Goal: Information Seeking & Learning: Learn about a topic

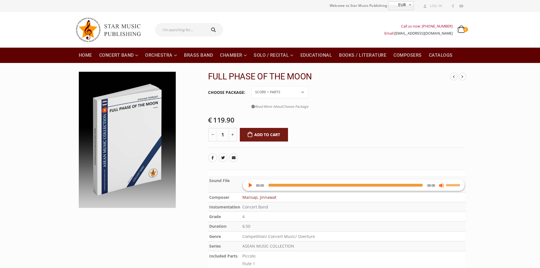
click at [247, 181] on div "Audio Player" at bounding box center [249, 184] width 9 height 11
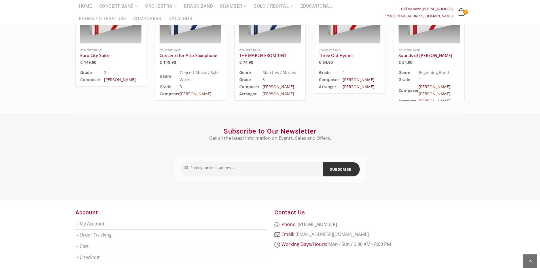
scroll to position [378, 0]
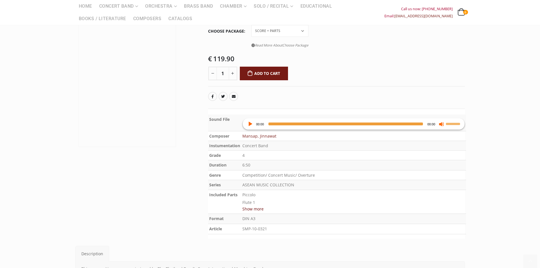
scroll to position [142, 0]
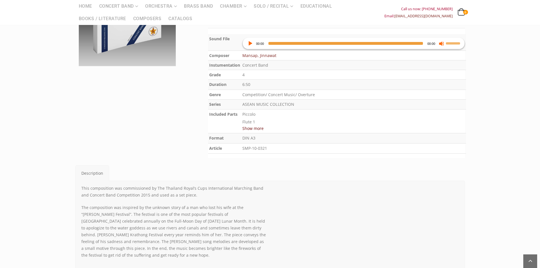
click at [251, 129] on button "Show more" at bounding box center [252, 128] width 21 height 7
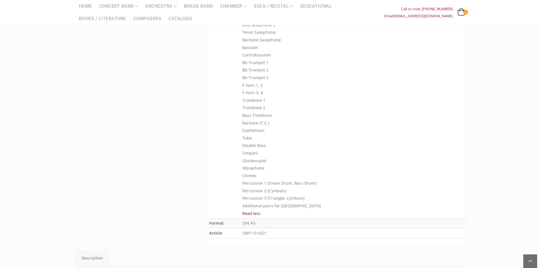
scroll to position [312, 0]
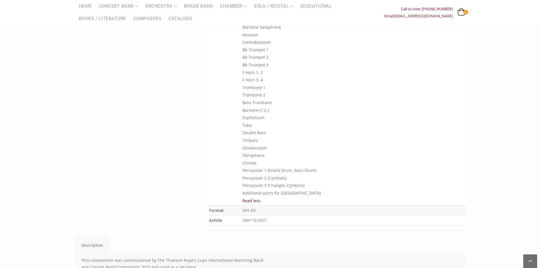
click at [273, 190] on p "Additional parts for [GEOGRAPHIC_DATA]" at bounding box center [353, 193] width 223 height 8
click at [278, 194] on p "Additional parts for [GEOGRAPHIC_DATA]" at bounding box center [353, 193] width 223 height 8
drag, startPoint x: 303, startPoint y: 175, endPoint x: 306, endPoint y: 177, distance: 3.7
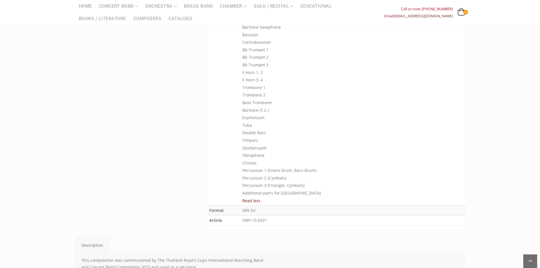
click at [303, 175] on p "Piccolo Flute 1 Flute 2 Oboe Bb Clarinet 1 Bb Clarinet 2 Bb Clarinet 3 Bb Bass …" at bounding box center [353, 64] width 223 height 249
drag, startPoint x: 308, startPoint y: 182, endPoint x: 232, endPoint y: 194, distance: 76.9
click at [225, 195] on tr "Included Parts Piccolo Flute 1 Flute 2 Oboe Bb Clarinet 1 Bb Clarinet 2 Bb Clar…" at bounding box center [337, 72] width 258 height 266
click at [248, 188] on p "Piccolo Flute 1 Flute 2 Oboe Bb Clarinet 1 Bb Clarinet 2 Bb Clarinet 3 Bb Bass …" at bounding box center [353, 64] width 223 height 249
click at [253, 184] on p "Piccolo Flute 1 Flute 2 Oboe Bb Clarinet 1 Bb Clarinet 2 Bb Clarinet 3 Bb Bass …" at bounding box center [353, 64] width 223 height 249
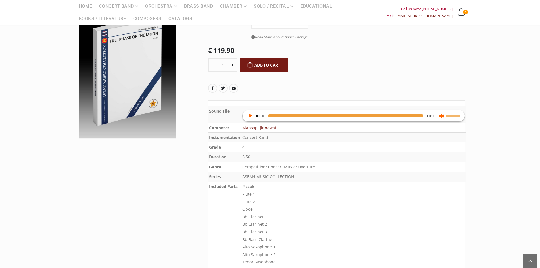
scroll to position [28, 0]
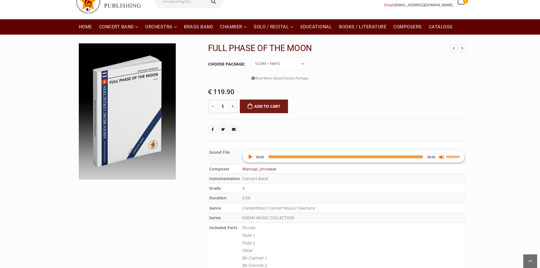
click at [227, 90] on bdi "€ 119.90" at bounding box center [221, 91] width 26 height 9
click at [228, 91] on bdi "€ 119.90" at bounding box center [221, 91] width 26 height 9
